Goal: Task Accomplishment & Management: Use online tool/utility

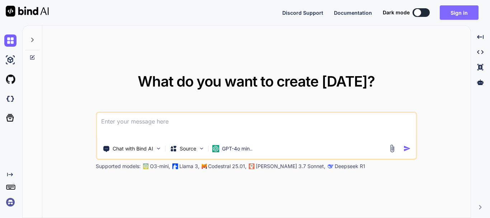
click at [461, 11] on button "Sign in" at bounding box center [459, 12] width 39 height 14
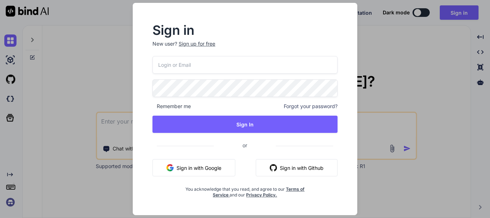
click at [204, 58] on input "email" at bounding box center [244, 65] width 185 height 18
type input "hehap23482@benznoi.com"
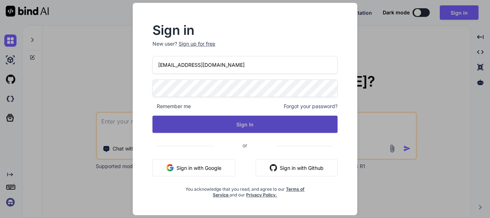
click at [240, 119] on button "Sign In" at bounding box center [244, 123] width 185 height 17
click at [245, 121] on button "Sign In" at bounding box center [244, 123] width 185 height 17
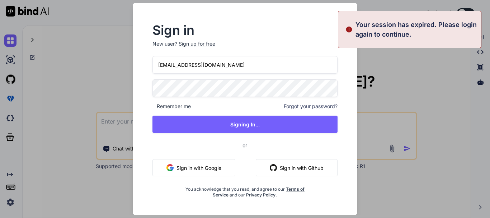
click at [387, 79] on div "Sign in New user? Sign up for free hehap23482@benznoi.com Remember me Forgot yo…" at bounding box center [245, 109] width 490 height 218
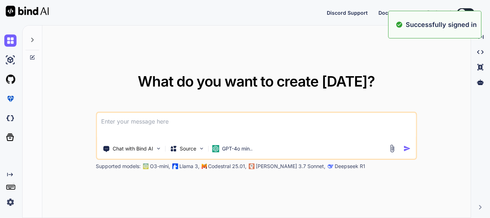
type textarea "x"
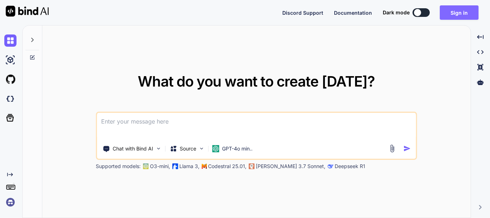
click at [463, 10] on button "Sign in" at bounding box center [459, 12] width 39 height 14
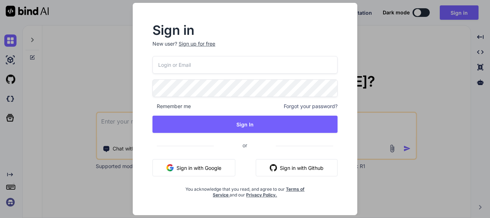
click at [193, 66] on input "email" at bounding box center [244, 65] width 185 height 18
type input "[PERSON_NAME][EMAIL_ADDRESS][DOMAIN_NAME]"
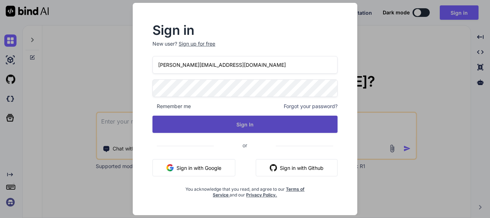
click at [295, 123] on button "Sign In" at bounding box center [244, 123] width 185 height 17
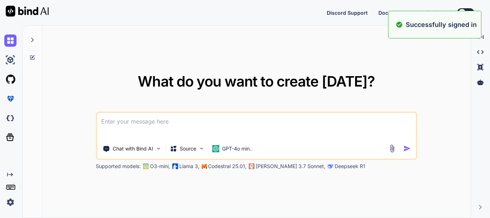
type textarea "x"
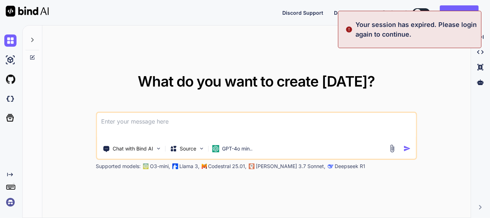
click at [451, 69] on div "What do you want to create [DATE]? Chat with Bind AI Source GPT-4o min.. Suppor…" at bounding box center [256, 121] width 428 height 193
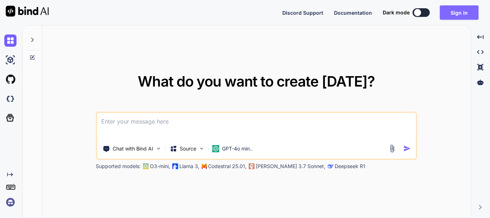
click at [455, 11] on button "Sign in" at bounding box center [459, 12] width 39 height 14
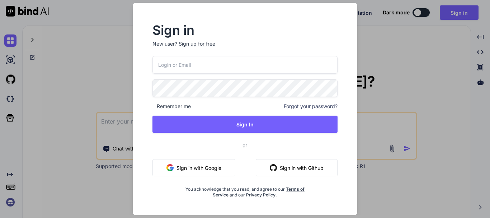
drag, startPoint x: 67, startPoint y: 46, endPoint x: 46, endPoint y: 8, distance: 43.4
click at [67, 46] on div "Sign in New user? Sign up for free Remember me Forgot your password? Sign In or…" at bounding box center [245, 109] width 490 height 218
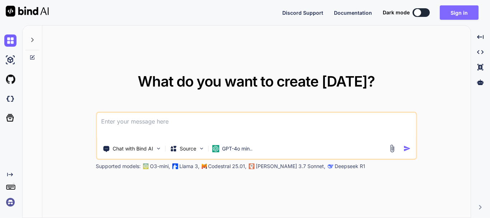
click at [474, 11] on button "Sign in" at bounding box center [459, 12] width 39 height 14
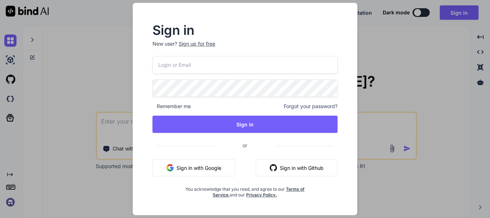
click at [218, 61] on input "email" at bounding box center [244, 65] width 185 height 18
type input "r"
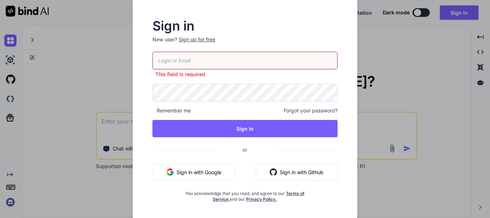
click at [56, 122] on div "Sign in New user? Sign up for free This field is required Remember me Forgot yo…" at bounding box center [245, 109] width 490 height 218
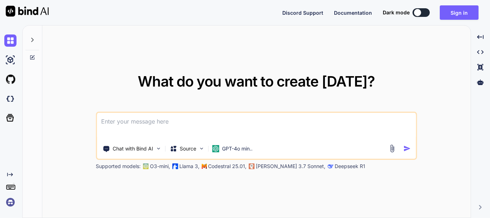
drag, startPoint x: 346, startPoint y: 61, endPoint x: 405, endPoint y: 15, distance: 74.6
click at [346, 60] on div "What do you want to create [DATE]? Chat with Bind AI Source GPT-4o min.. Suppor…" at bounding box center [256, 121] width 428 height 193
click at [458, 10] on button "Sign in" at bounding box center [459, 12] width 39 height 14
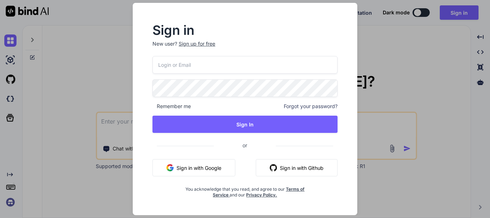
click at [201, 68] on input "email" at bounding box center [244, 65] width 185 height 18
click at [83, 24] on div "Sign in New user? Sign up for free Remember me Forgot your password? Sign In or…" at bounding box center [245, 109] width 490 height 218
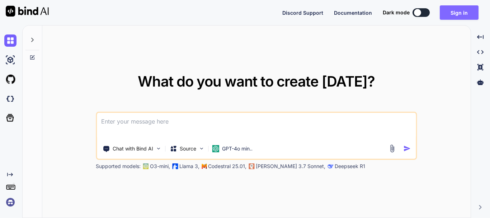
click at [458, 10] on button "Sign in" at bounding box center [459, 12] width 39 height 14
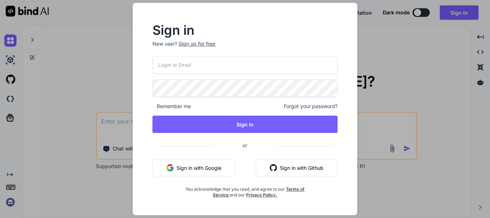
click at [182, 59] on input "email" at bounding box center [244, 65] width 185 height 18
paste input "[PERSON_NAME][EMAIL_ADDRESS][DOMAIN_NAME]"
type input "[PERSON_NAME][EMAIL_ADDRESS][DOMAIN_NAME]"
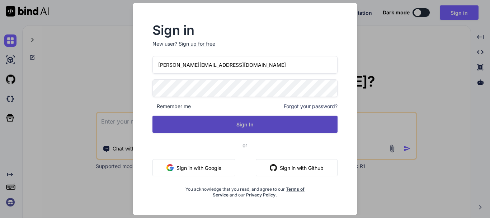
click at [295, 127] on button "Sign In" at bounding box center [244, 123] width 185 height 17
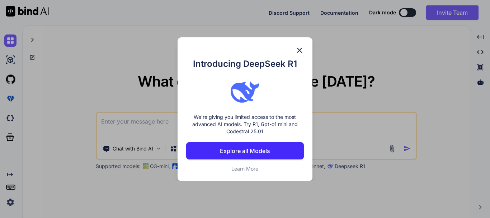
click at [302, 50] on img at bounding box center [299, 50] width 9 height 9
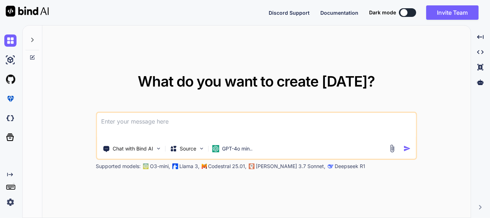
drag, startPoint x: 403, startPoint y: 7, endPoint x: 394, endPoint y: 27, distance: 21.0
click at [403, 7] on div "Discord Support Documentation Dark mode Invite Team Created with Pixso." at bounding box center [376, 12] width 215 height 14
click at [408, 10] on button at bounding box center [407, 12] width 17 height 9
click at [407, 13] on button at bounding box center [407, 12] width 17 height 9
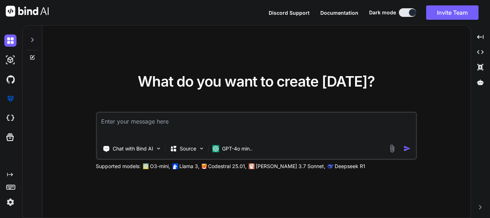
click at [165, 108] on div "What do you want to create [DATE]? Chat with Bind AI Source GPT-4o min.. Suppor…" at bounding box center [256, 121] width 321 height 95
click at [162, 124] on textarea at bounding box center [256, 126] width 319 height 27
paste textarea "[PERSON_NAME][EMAIL_ADDRESS][DOMAIN_NAME]"
type textarea "[PERSON_NAME][EMAIL_ADDRESS][DOMAIN_NAME]"
drag, startPoint x: 162, startPoint y: 120, endPoint x: 8, endPoint y: 125, distance: 154.2
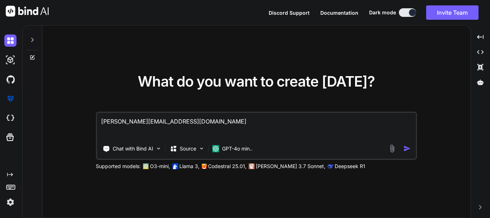
click at [9, 125] on div "Created with Pixso. What do you want to create [DATE]? [PERSON_NAME][EMAIL_ADDR…" at bounding box center [245, 121] width 490 height 193
click at [131, 120] on textarea at bounding box center [256, 126] width 319 height 27
paste textarea "[DOMAIN_NAME] column header should be interactive and show sort indicators Asce…"
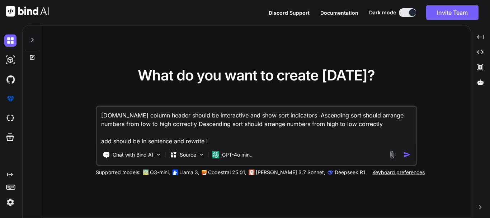
type textarea "[DOMAIN_NAME] column header should be interactive and show sort indicators Asce…"
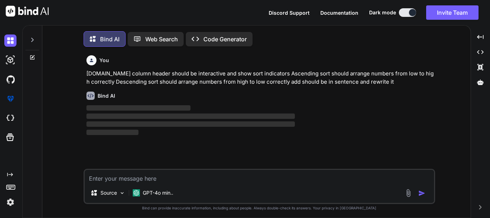
scroll to position [4, 0]
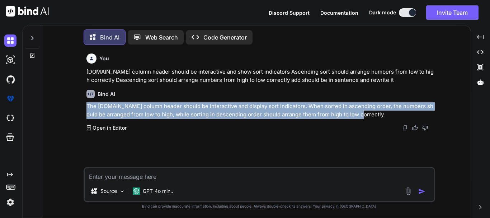
drag, startPoint x: 87, startPoint y: 106, endPoint x: 367, endPoint y: 115, distance: 280.5
click at [367, 115] on p "The [DOMAIN_NAME] column header should be interactive and display sort indicato…" at bounding box center [259, 110] width 347 height 16
copy p "The [DOMAIN_NAME] column header should be interactive and display sort indicato…"
